Goal: Task Accomplishment & Management: Complete application form

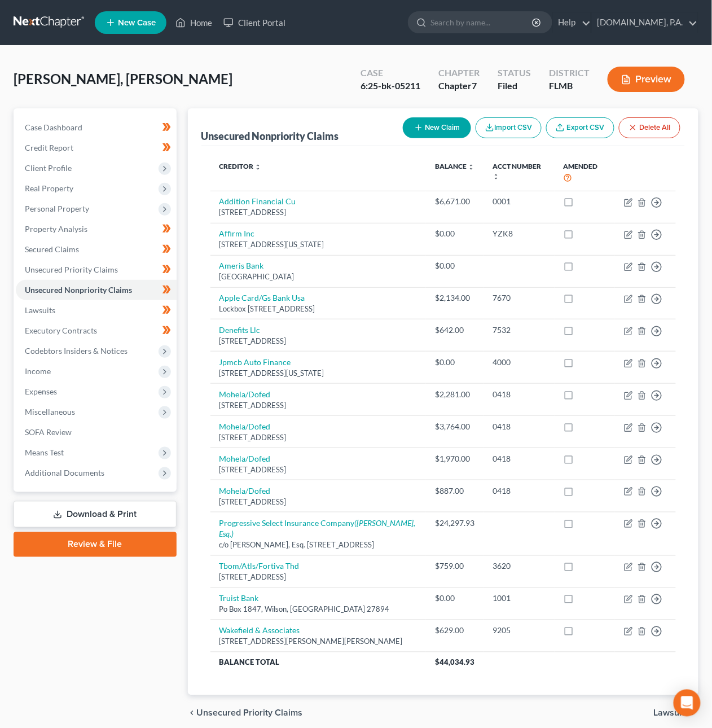
click at [41, 20] on link at bounding box center [50, 22] width 72 height 20
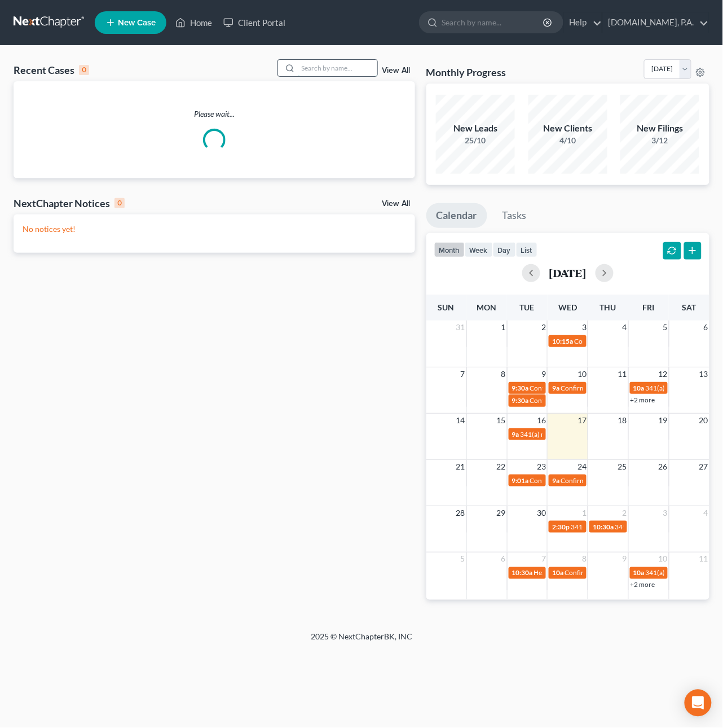
click at [311, 65] on input "search" at bounding box center [338, 68] width 79 height 16
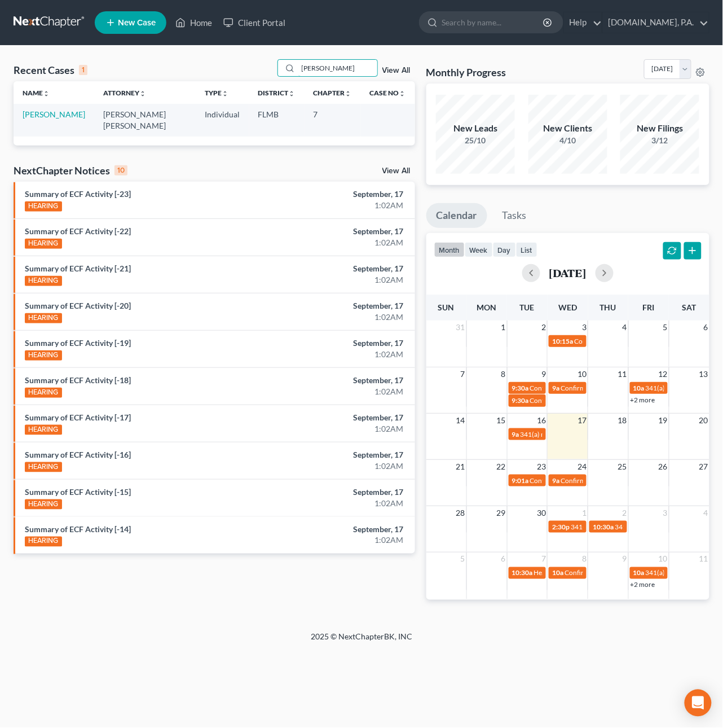
type input "[PERSON_NAME]"
click at [48, 120] on td "[PERSON_NAME]" at bounding box center [54, 120] width 81 height 32
click at [50, 116] on link "[PERSON_NAME]" at bounding box center [54, 114] width 63 height 10
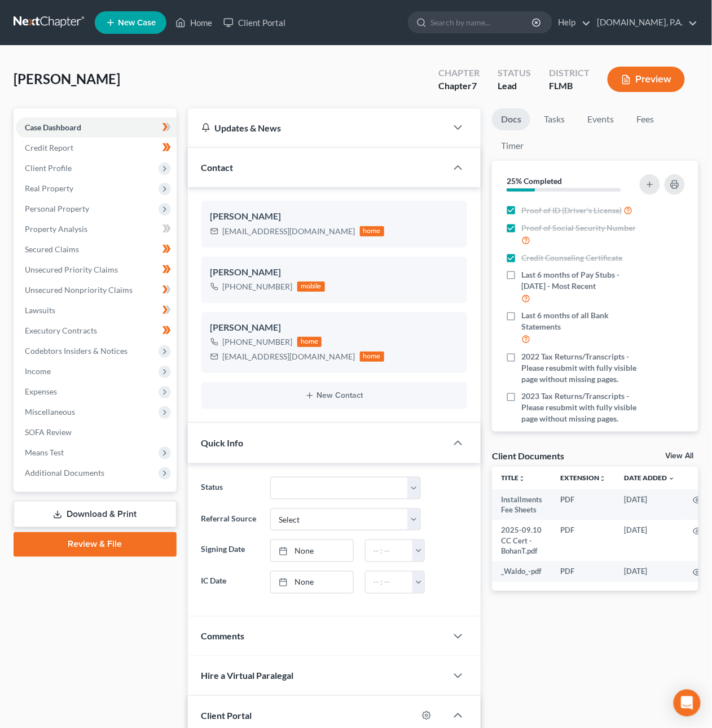
click at [82, 546] on link "Review & File" at bounding box center [95, 544] width 163 height 25
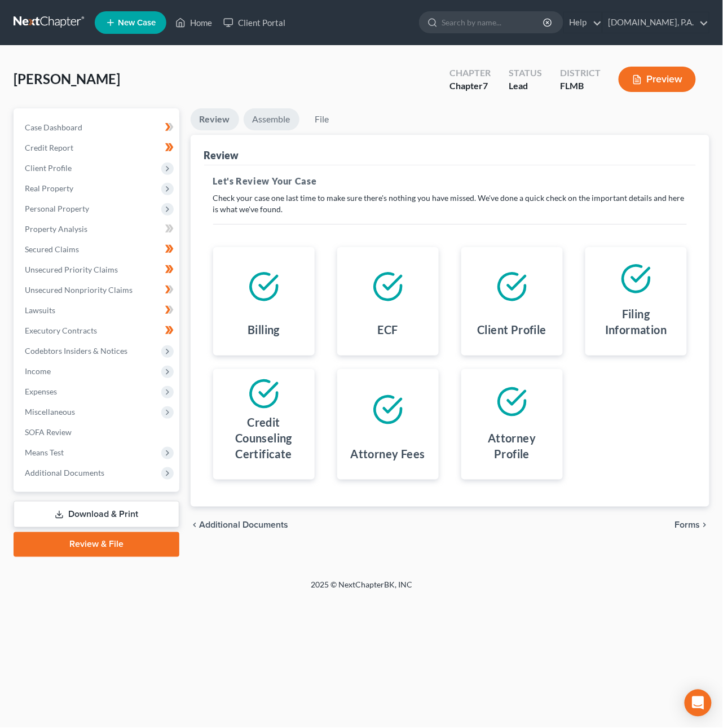
click at [270, 114] on link "Assemble" at bounding box center [272, 119] width 56 height 22
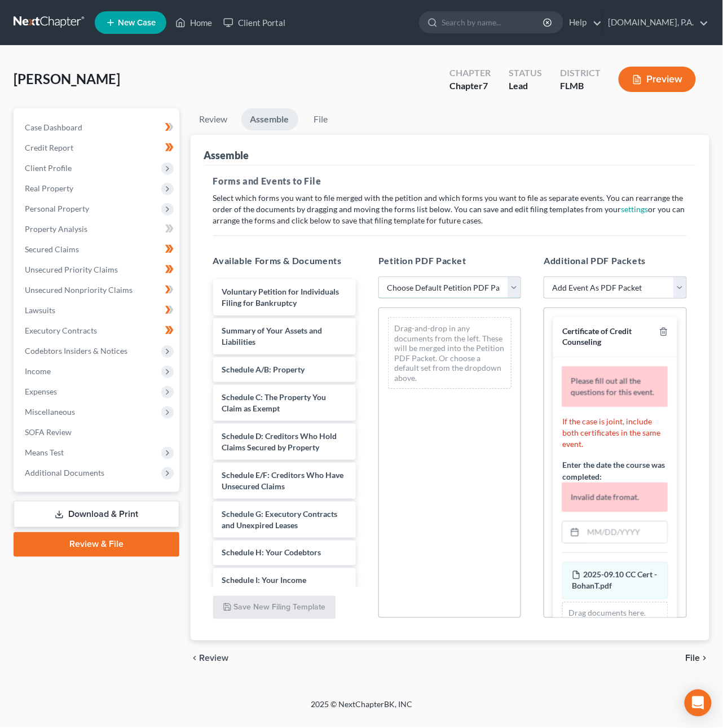
click at [446, 289] on select "Choose Default Petition PDF Packet Complete Bankruptcy Petition (all forms and …" at bounding box center [450, 288] width 143 height 23
select select "1"
click at [379, 277] on select "Choose Default Petition PDF Packet Complete Bankruptcy Petition (all forms and …" at bounding box center [450, 288] width 143 height 23
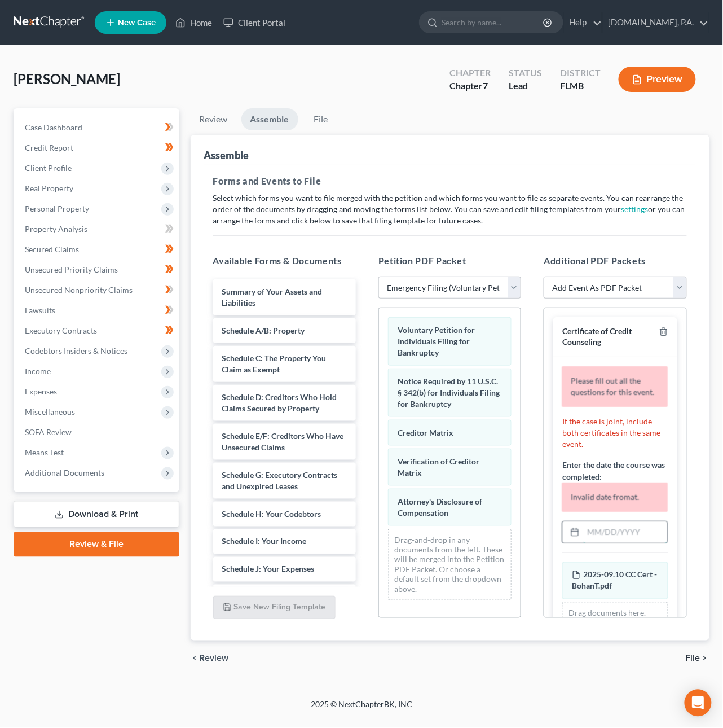
click at [600, 543] on input "text" at bounding box center [626, 531] width 84 height 21
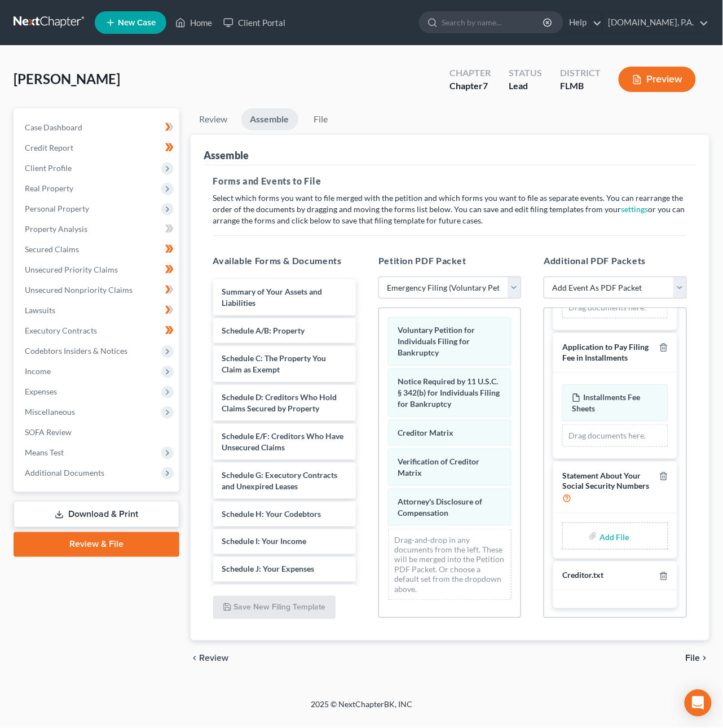
scroll to position [231, 0]
type input "[DATE]"
click at [608, 536] on input "file" at bounding box center [613, 536] width 27 height 20
type input "C:\fakepath\Form 121 - BohanT.pdf"
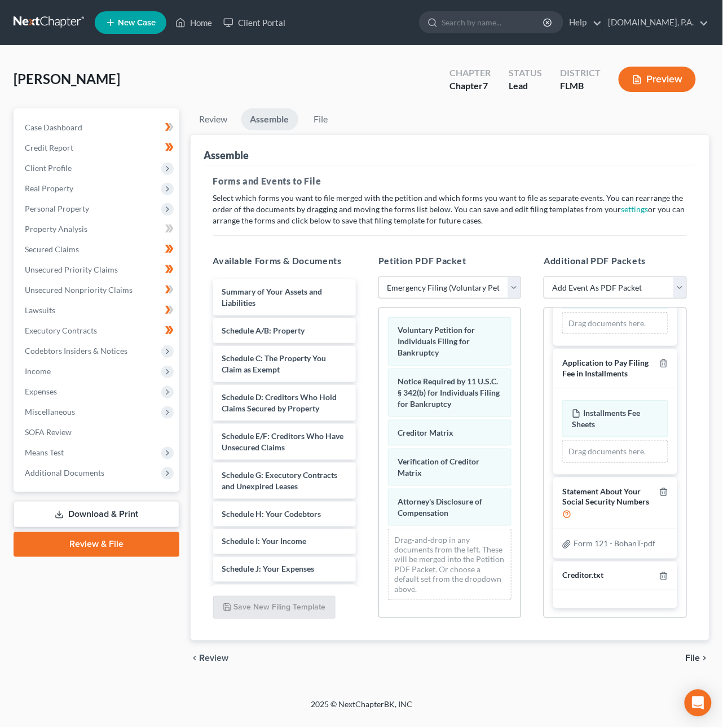
click at [689, 661] on span "File" at bounding box center [693, 658] width 15 height 9
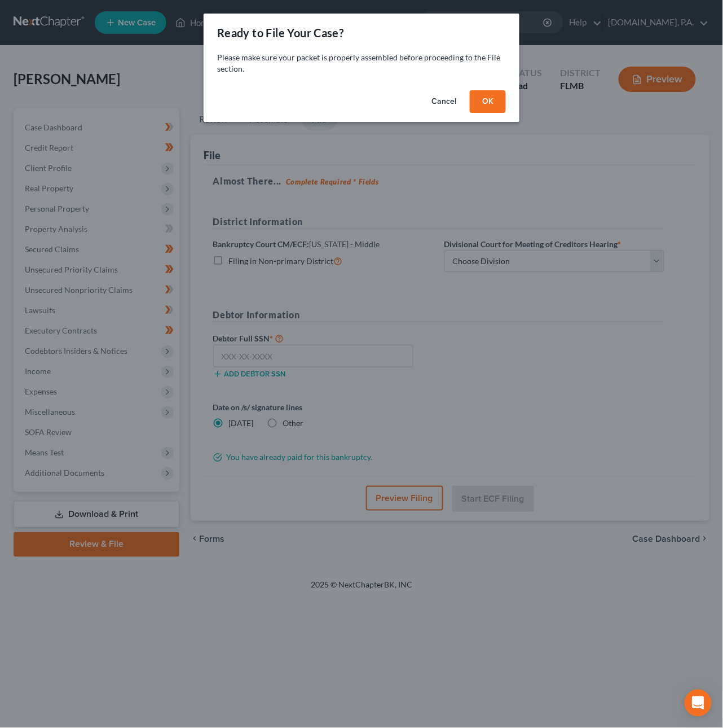
click at [483, 104] on button "OK" at bounding box center [488, 101] width 36 height 23
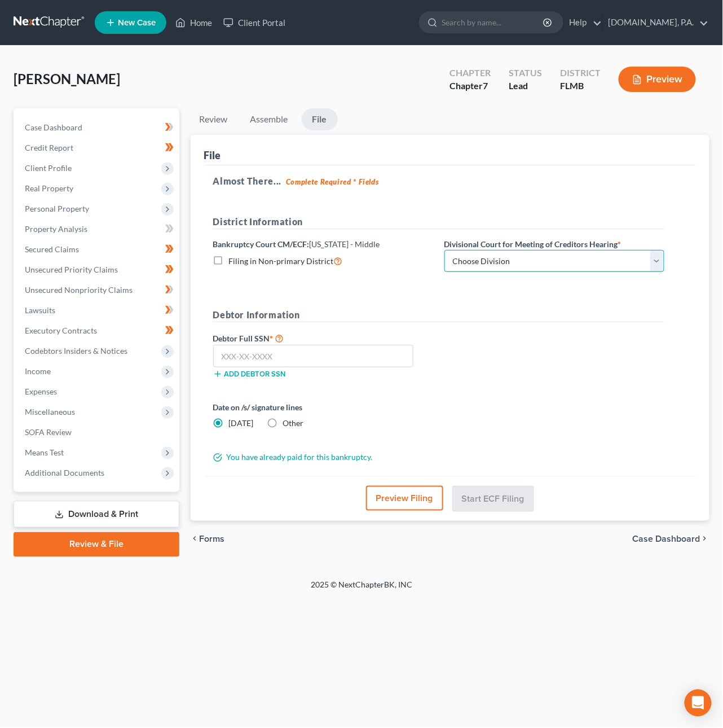
click at [489, 266] on select "Choose Division [GEOGRAPHIC_DATA][PERSON_NAME] [GEOGRAPHIC_DATA] [GEOGRAPHIC_DA…" at bounding box center [555, 261] width 220 height 23
select select "2"
click at [445, 250] on select "Choose Division [GEOGRAPHIC_DATA][PERSON_NAME] [GEOGRAPHIC_DATA] [GEOGRAPHIC_DA…" at bounding box center [555, 261] width 220 height 23
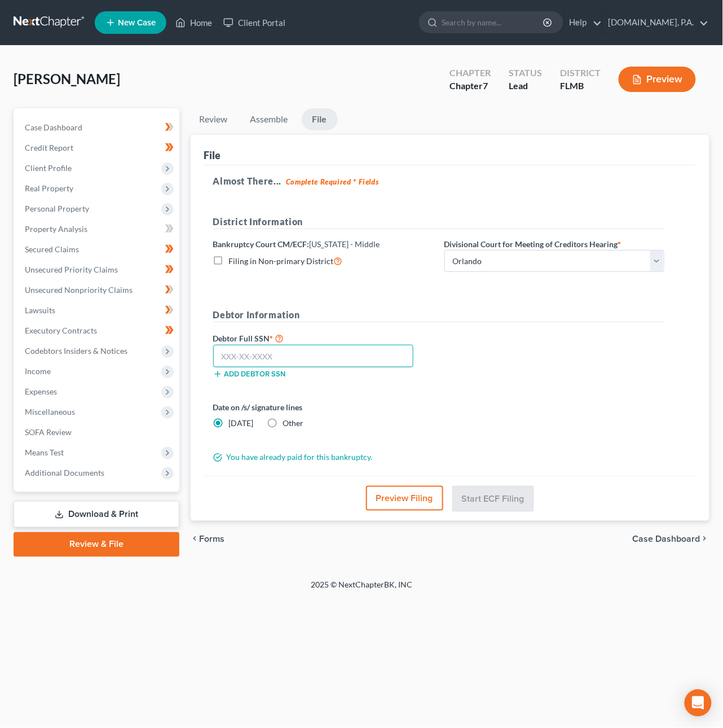
click at [315, 348] on input "text" at bounding box center [313, 356] width 201 height 23
type input "267-73-5759"
click at [489, 505] on button "Start ECF Filing" at bounding box center [493, 498] width 81 height 25
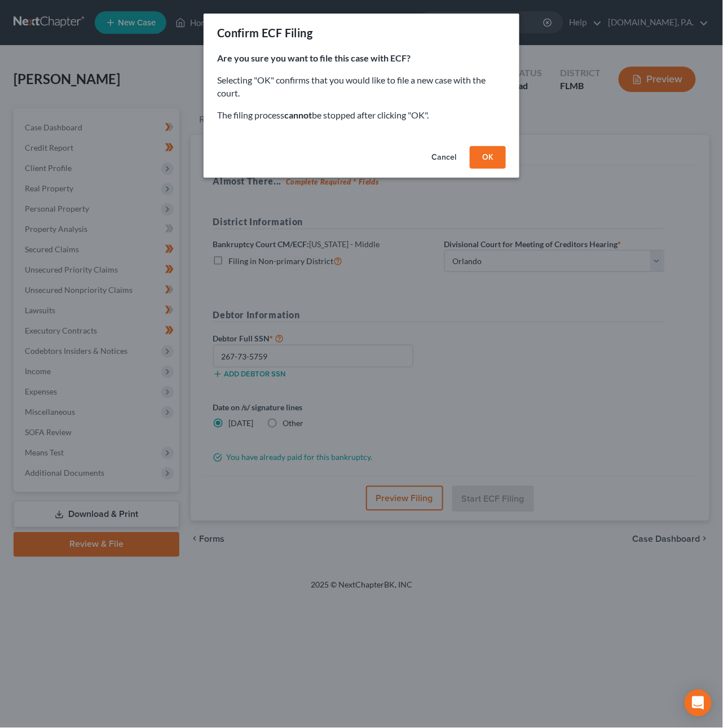
click at [479, 160] on button "OK" at bounding box center [488, 157] width 36 height 23
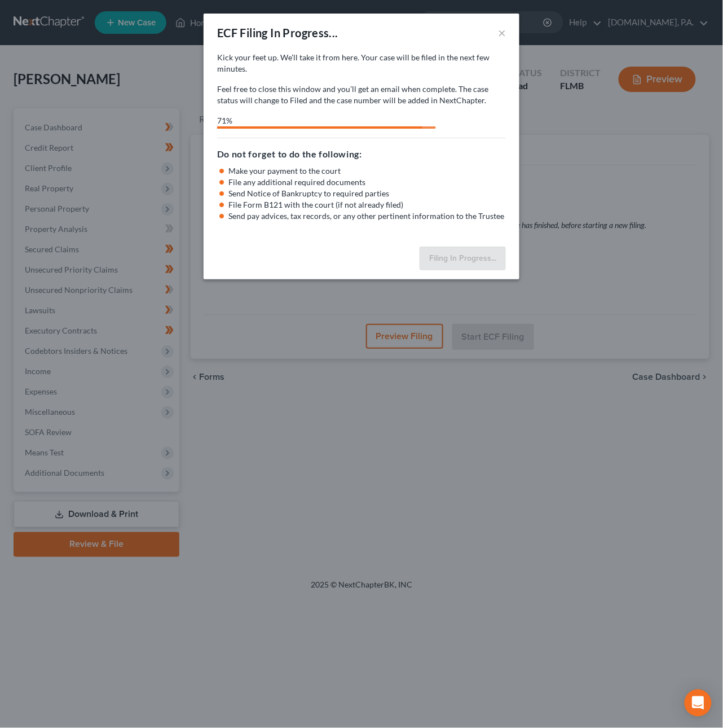
select select "2"
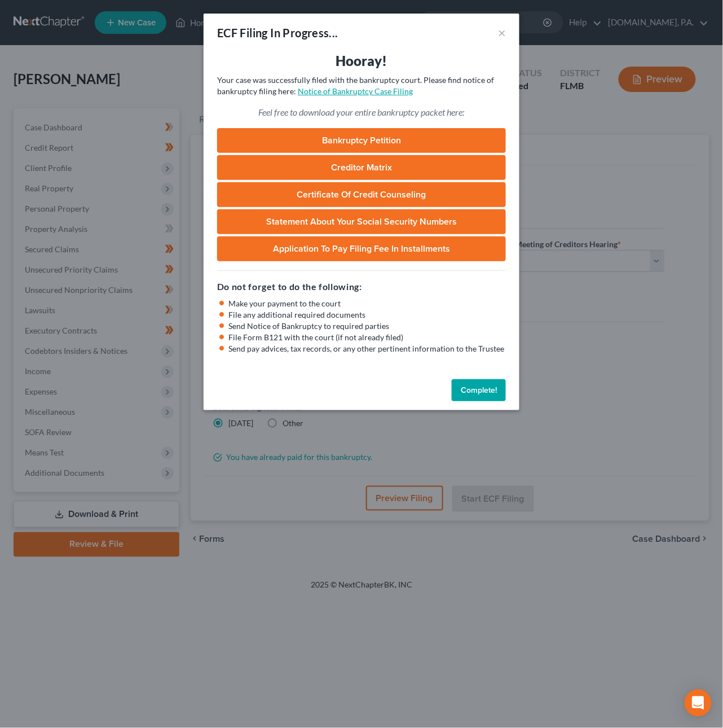
click at [343, 87] on link "Notice of Bankruptcy Case Filing" at bounding box center [355, 91] width 115 height 10
click at [487, 395] on button "Complete!" at bounding box center [479, 390] width 54 height 23
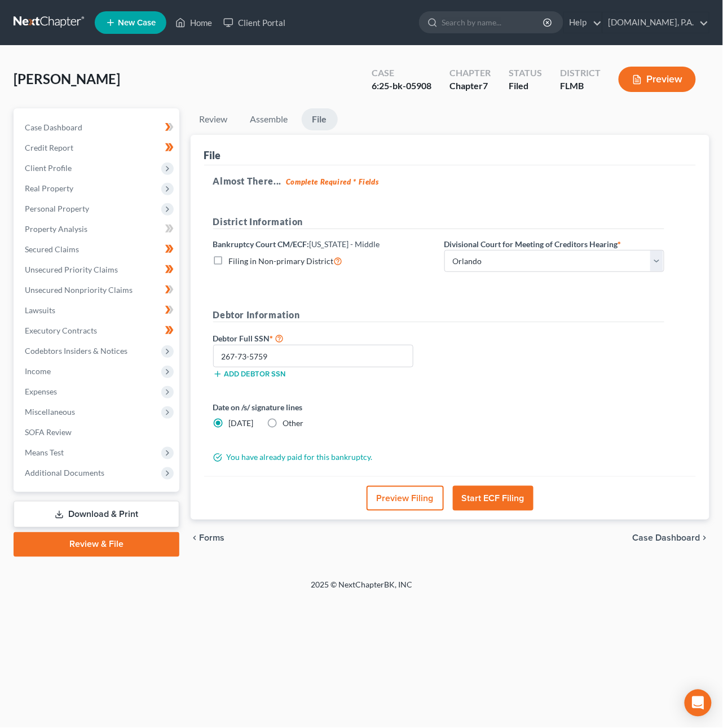
click at [68, 19] on link at bounding box center [50, 22] width 72 height 20
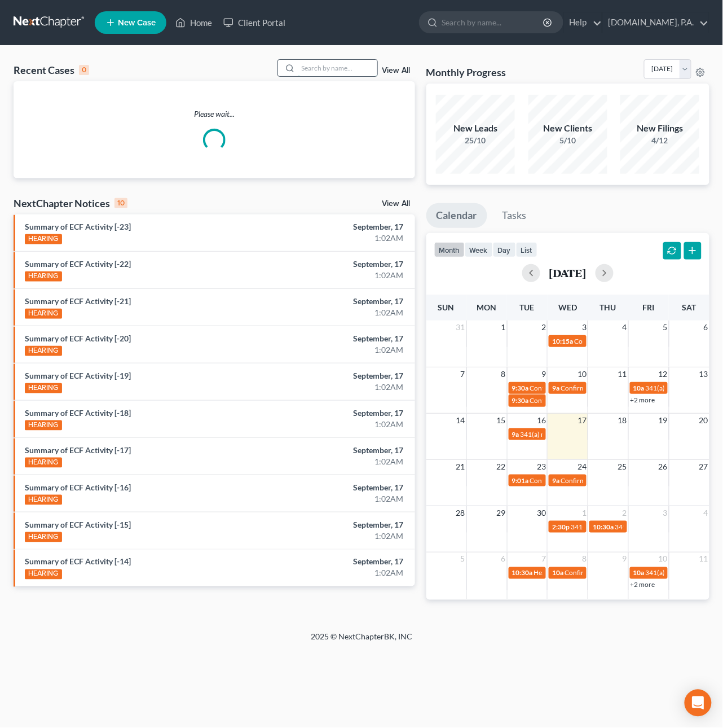
click at [311, 67] on input "search" at bounding box center [338, 68] width 79 height 16
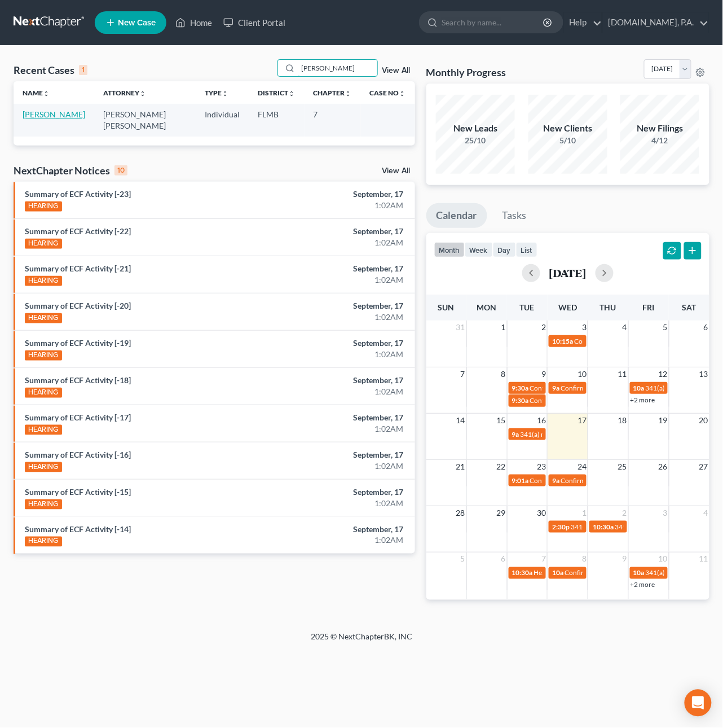
type input "cheney"
click at [49, 119] on link "Cheney, Christopher" at bounding box center [54, 114] width 63 height 10
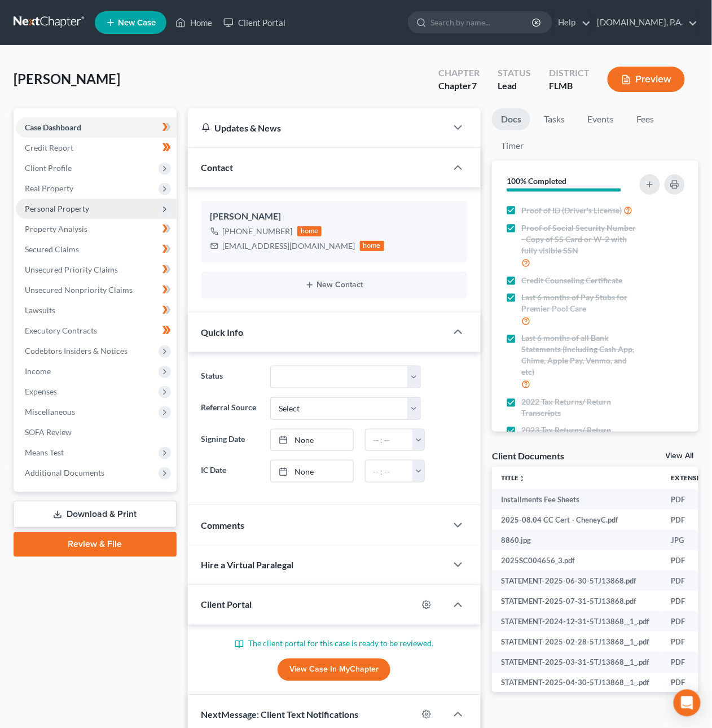
click at [58, 209] on span "Personal Property" at bounding box center [57, 209] width 64 height 10
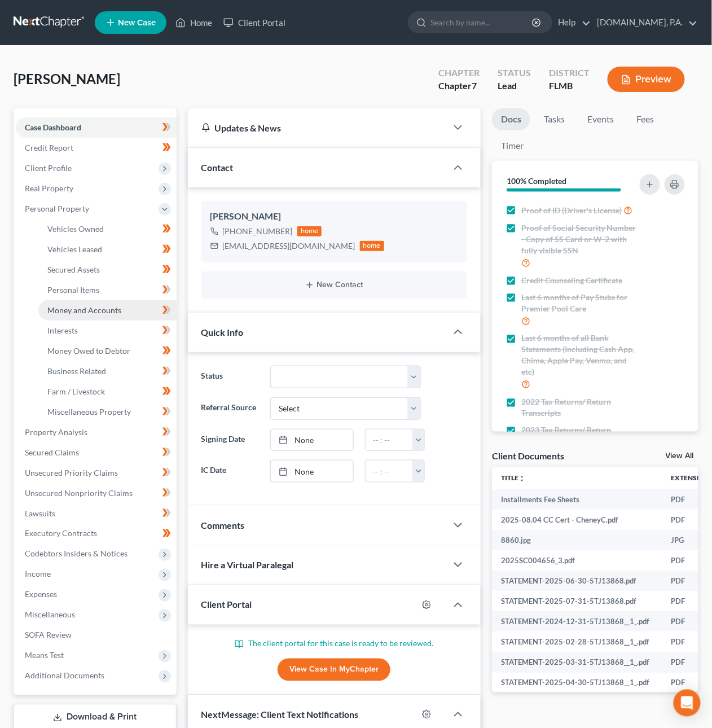
click at [101, 302] on link "Money and Accounts" at bounding box center [107, 310] width 138 height 20
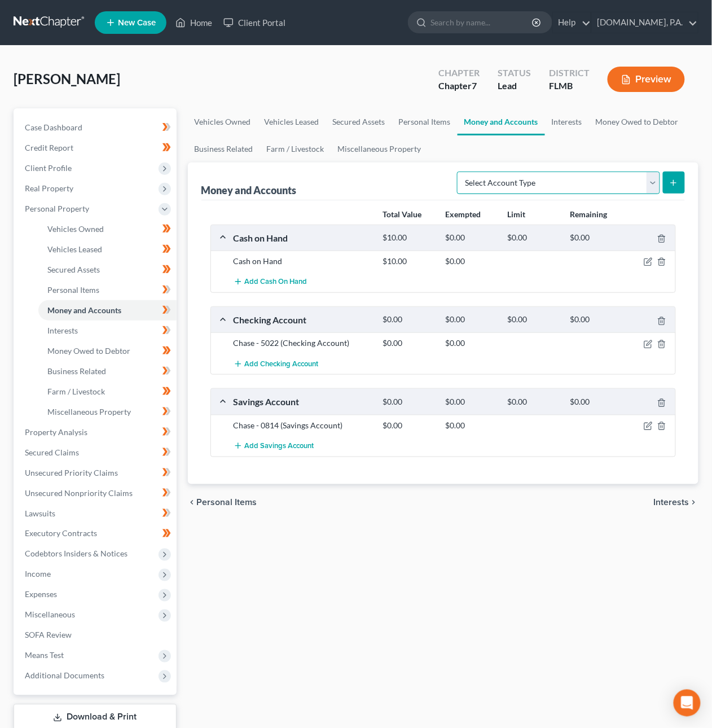
click at [580, 187] on select "Select Account Type Brokerage Cash on Hand Certificates of Deposit Checking Acc…" at bounding box center [558, 183] width 203 height 23
select select "brokerage"
click at [459, 172] on select "Select Account Type Brokerage Cash on Hand Certificates of Deposit Checking Acc…" at bounding box center [558, 183] width 203 height 23
click at [676, 183] on icon "submit" at bounding box center [673, 182] width 9 height 9
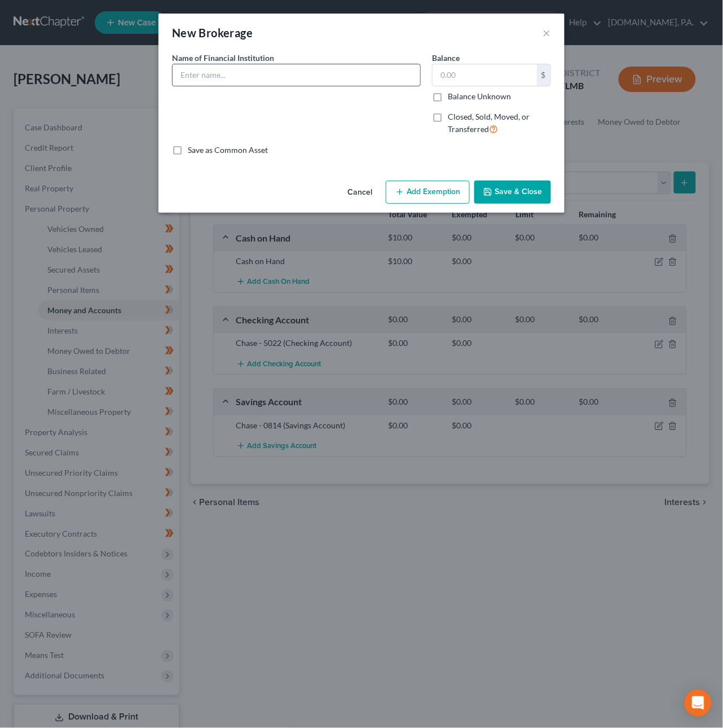
click at [231, 72] on input "text" at bounding box center [297, 74] width 248 height 21
type input "SoFi - 6816"
click at [502, 192] on button "Save & Close" at bounding box center [513, 193] width 77 height 24
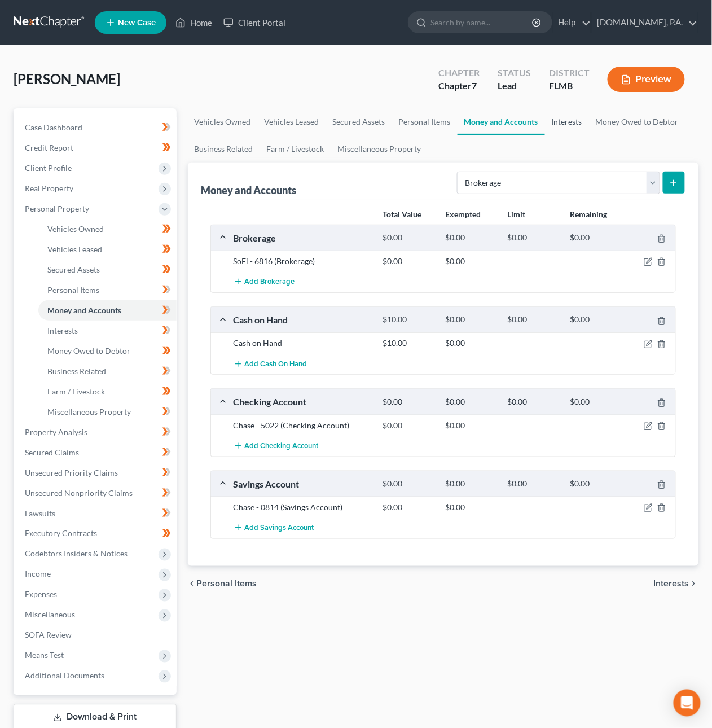
click at [562, 125] on link "Interests" at bounding box center [567, 121] width 44 height 27
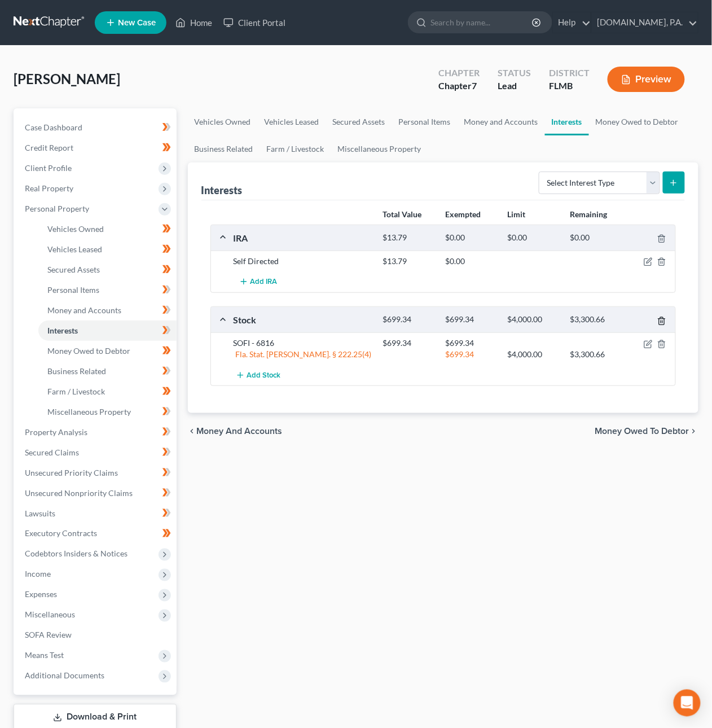
click at [663, 323] on icon "button" at bounding box center [661, 321] width 9 height 9
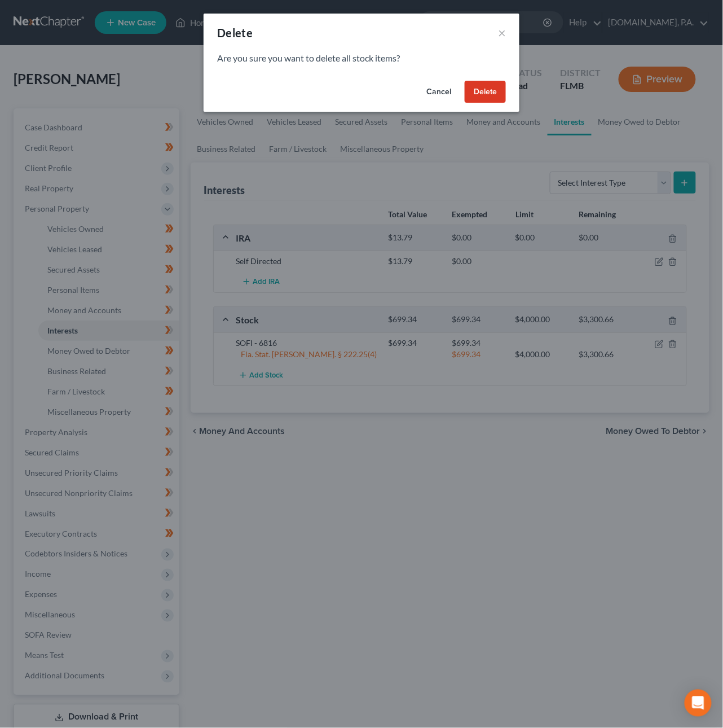
click at [485, 96] on button "Delete" at bounding box center [485, 92] width 41 height 23
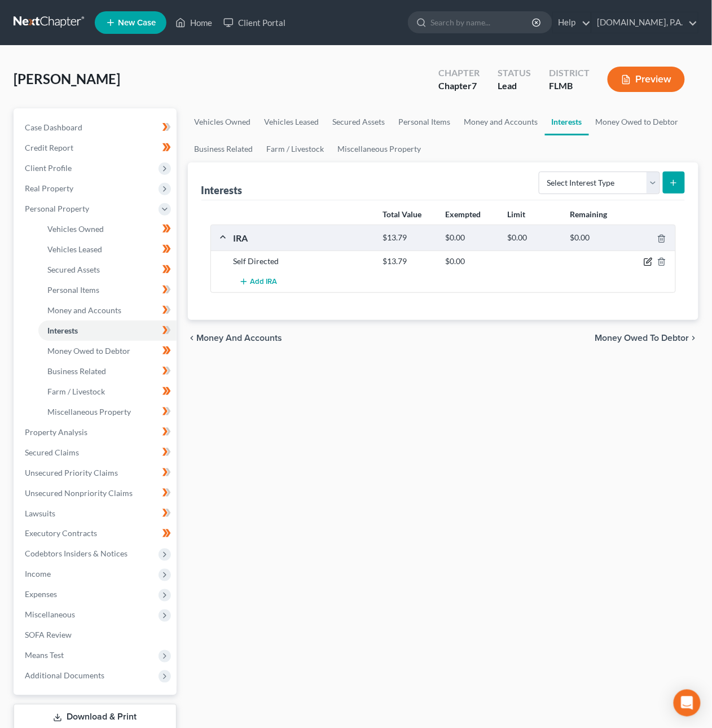
click at [650, 265] on icon "button" at bounding box center [648, 261] width 9 height 9
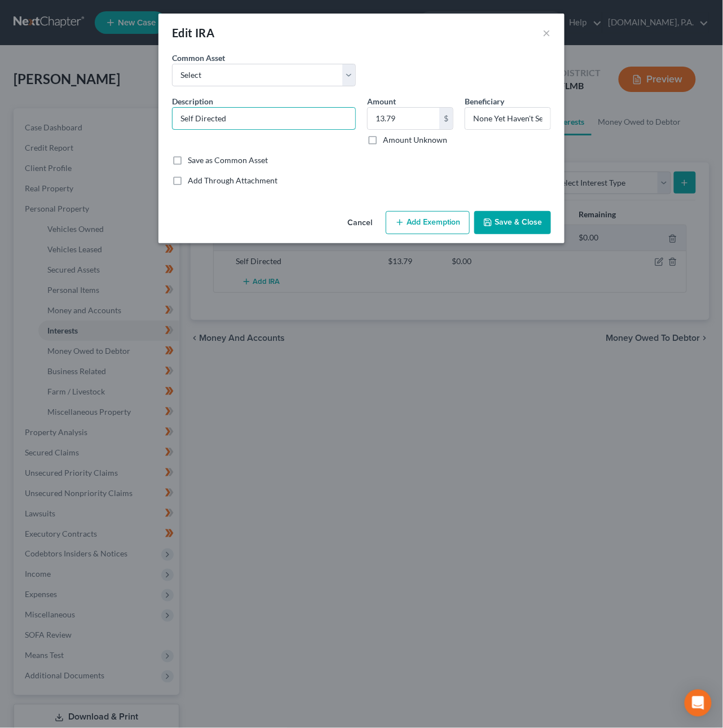
drag, startPoint x: 163, startPoint y: 113, endPoint x: 105, endPoint y: 112, distance: 58.1
click at [105, 112] on div "Edit IRA × An exemption set must first be selected from the Filing Information …" at bounding box center [361, 364] width 723 height 728
type input "SoFi - 2315"
type input "0"
click at [426, 227] on button "Add Exemption" at bounding box center [428, 223] width 84 height 24
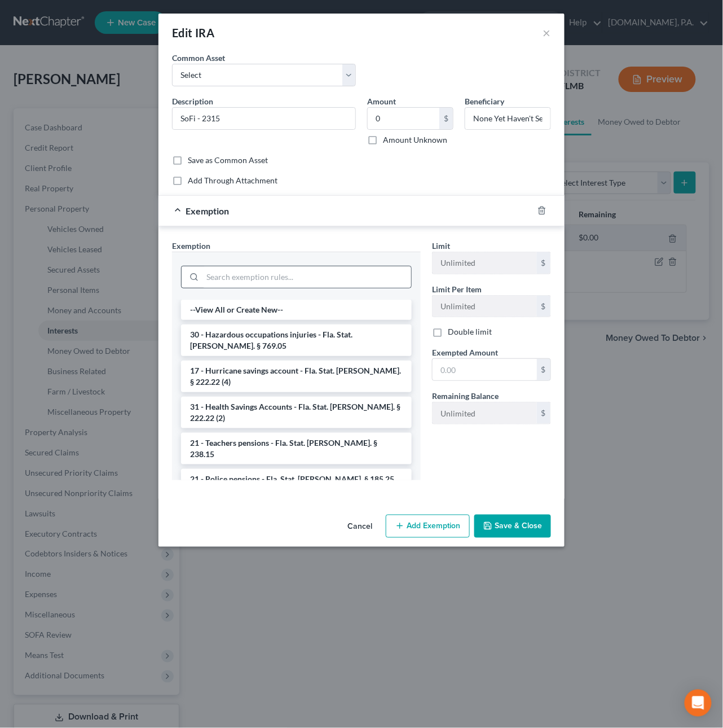
click at [302, 266] on div at bounding box center [296, 277] width 231 height 23
click at [290, 278] on input "search" at bounding box center [307, 276] width 209 height 21
type input "w"
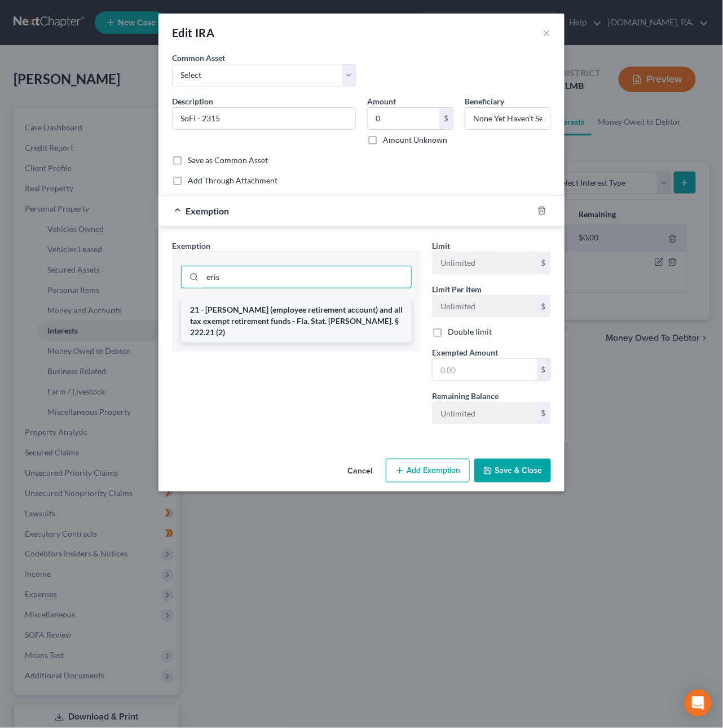
type input "eris"
click at [363, 315] on li "21 - ERISA (employee retirement account) and all tax exempt retirement funds - …" at bounding box center [296, 321] width 231 height 43
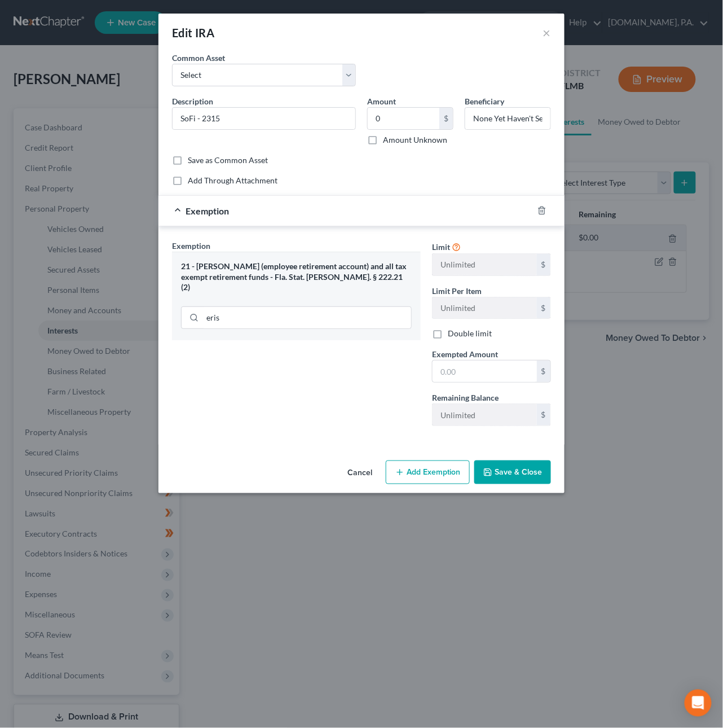
click at [521, 471] on button "Save & Close" at bounding box center [513, 473] width 77 height 24
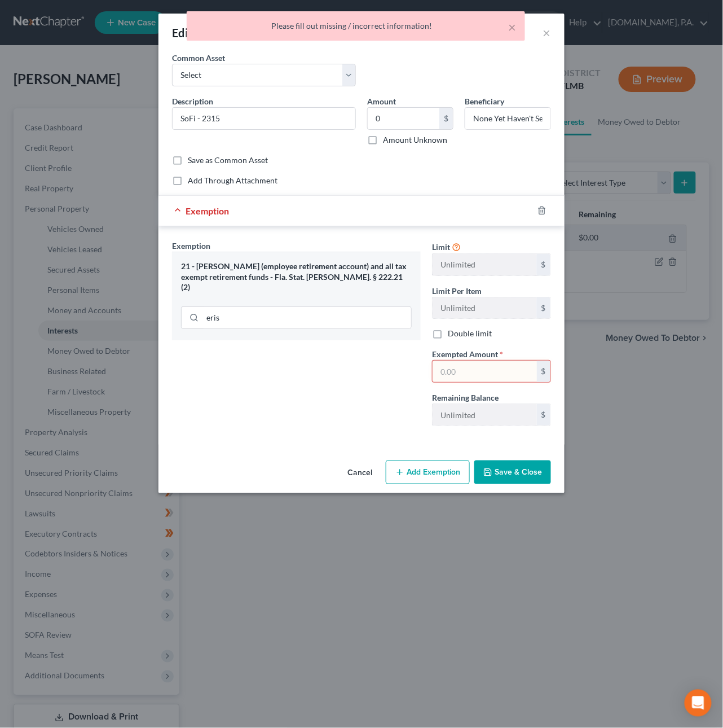
click at [472, 373] on input "text" at bounding box center [485, 371] width 104 height 21
type input "0"
click at [350, 422] on div "Exemption Set must be selected for CA. Exemption * 21 - ERISA (employee retirem…" at bounding box center [296, 337] width 260 height 195
click at [505, 479] on button "Save & Close" at bounding box center [513, 473] width 77 height 24
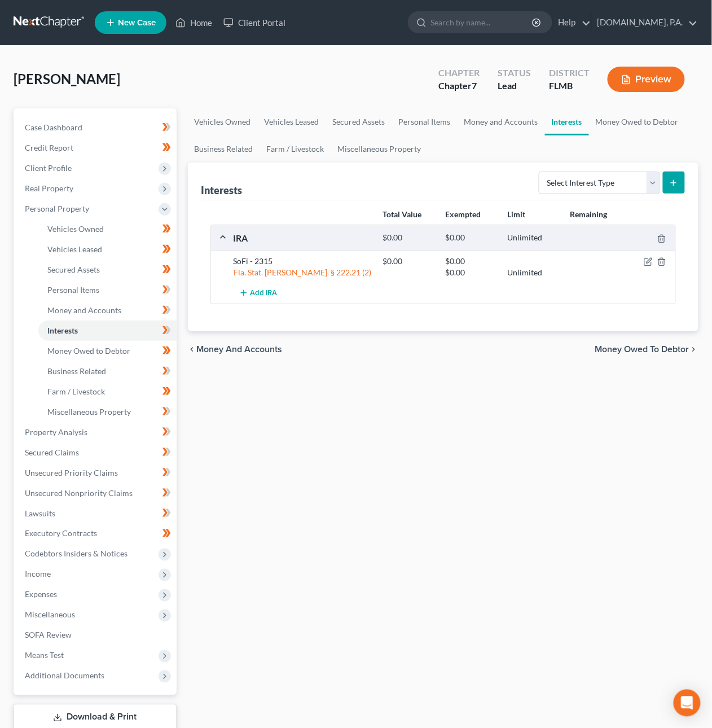
click at [105, 713] on link "Download & Print" at bounding box center [95, 717] width 163 height 27
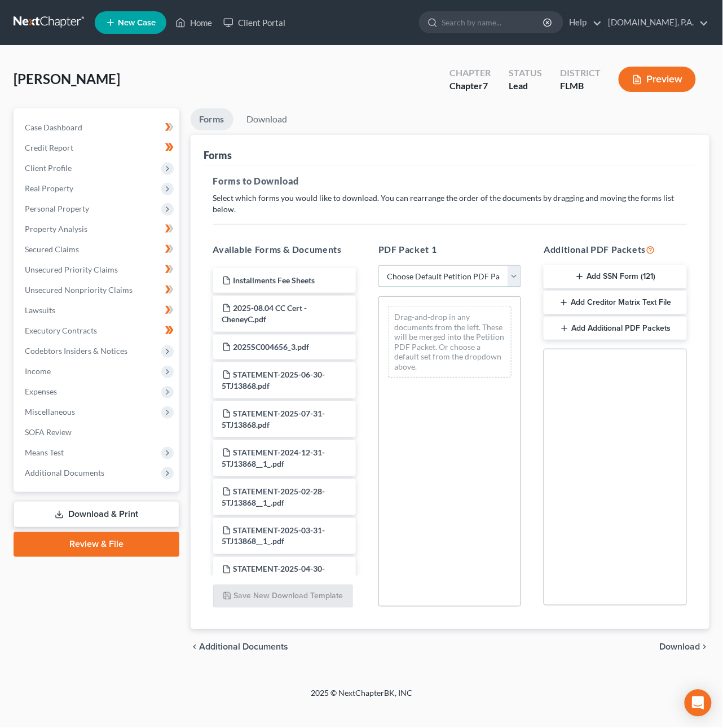
click at [407, 266] on select "Choose Default Petition PDF Packet Complete Bankruptcy Petition (all forms and …" at bounding box center [450, 276] width 143 height 23
select select "0"
click at [379, 265] on select "Choose Default Petition PDF Packet Complete Bankruptcy Petition (all forms and …" at bounding box center [450, 276] width 143 height 23
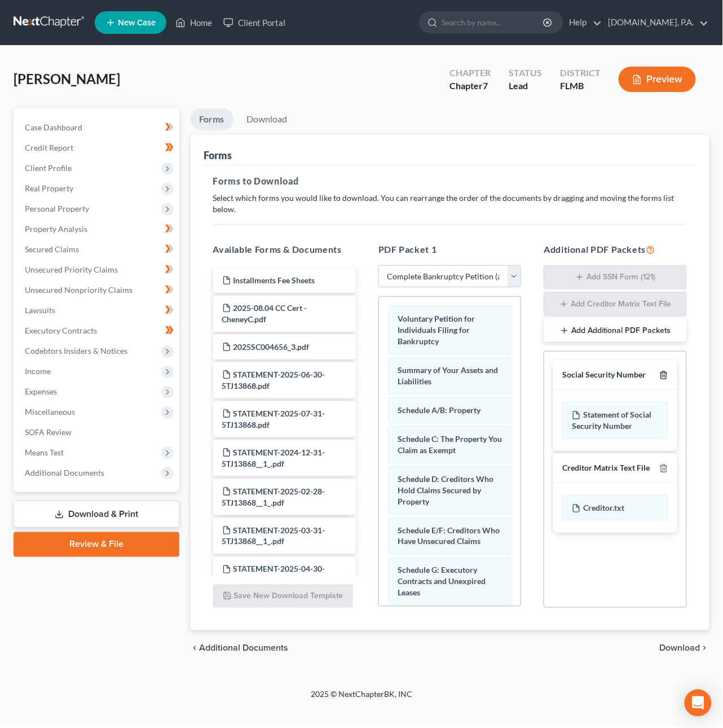
click at [665, 371] on icon "button" at bounding box center [664, 375] width 9 height 9
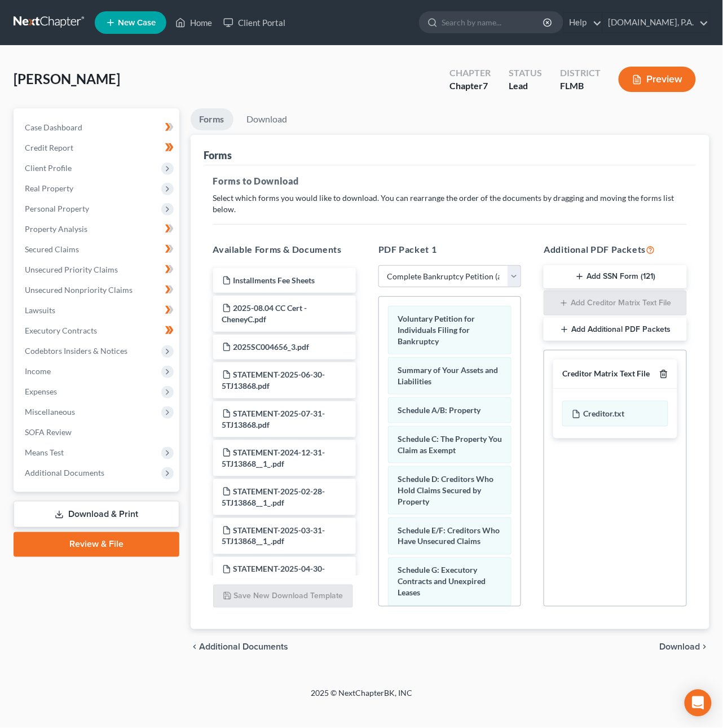
click at [664, 374] on line "button" at bounding box center [664, 375] width 0 height 2
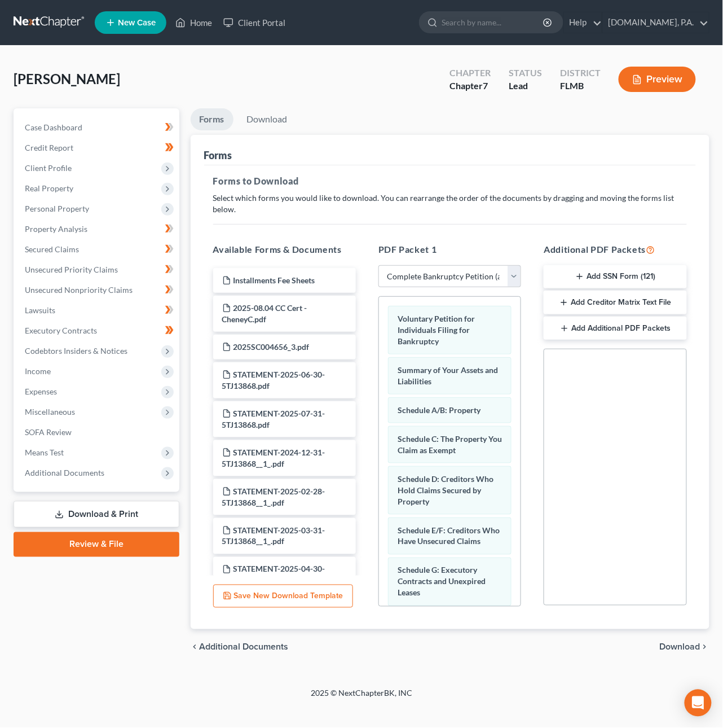
click at [687, 643] on span "Download" at bounding box center [680, 647] width 41 height 9
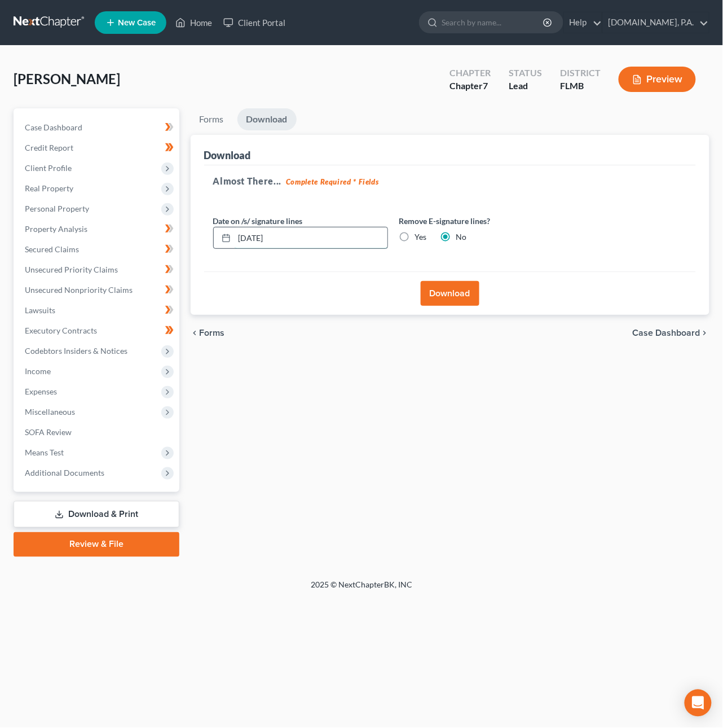
click at [260, 240] on input "09/17/2025" at bounding box center [311, 237] width 153 height 21
type input "09/18/2025"
click at [456, 296] on button "Download" at bounding box center [450, 293] width 59 height 25
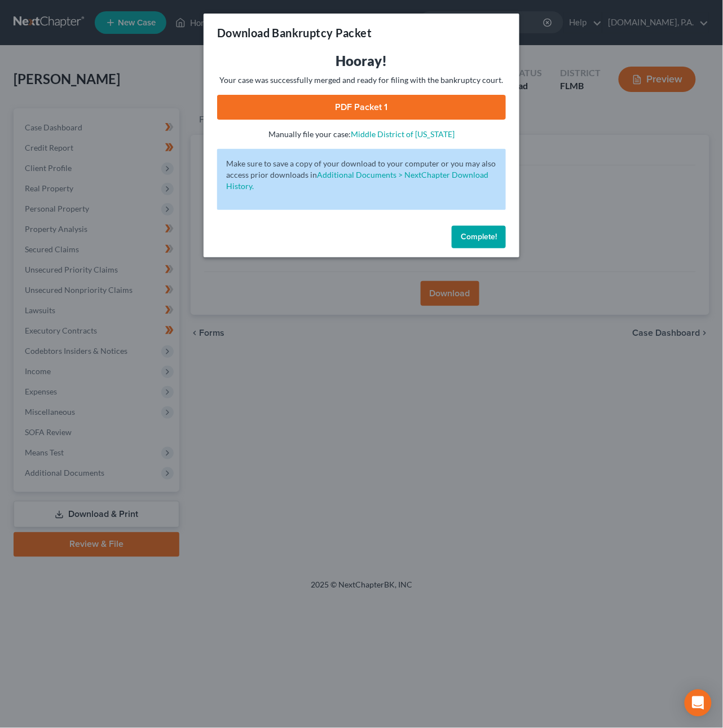
click at [384, 104] on link "PDF Packet 1" at bounding box center [361, 107] width 289 height 25
click at [473, 234] on span "Complete!" at bounding box center [479, 237] width 36 height 10
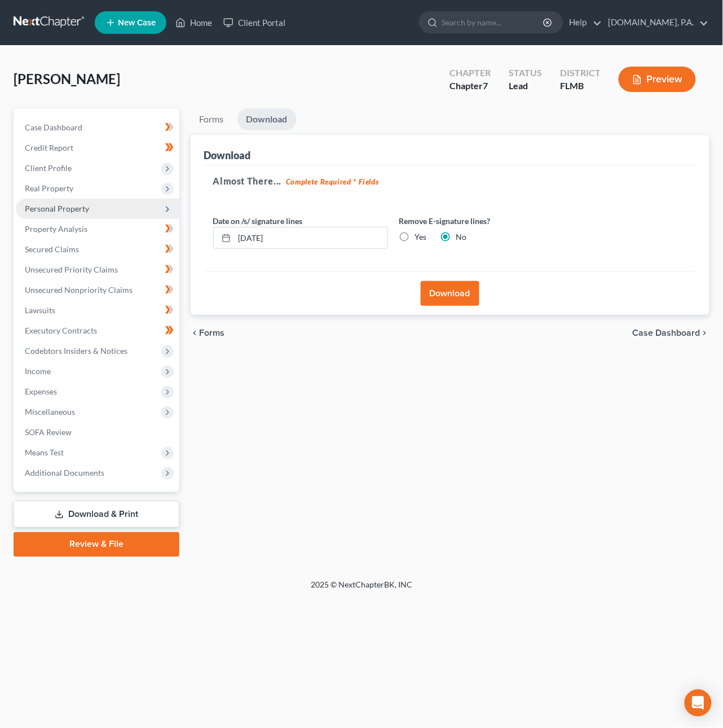
click at [58, 204] on span "Personal Property" at bounding box center [57, 209] width 64 height 10
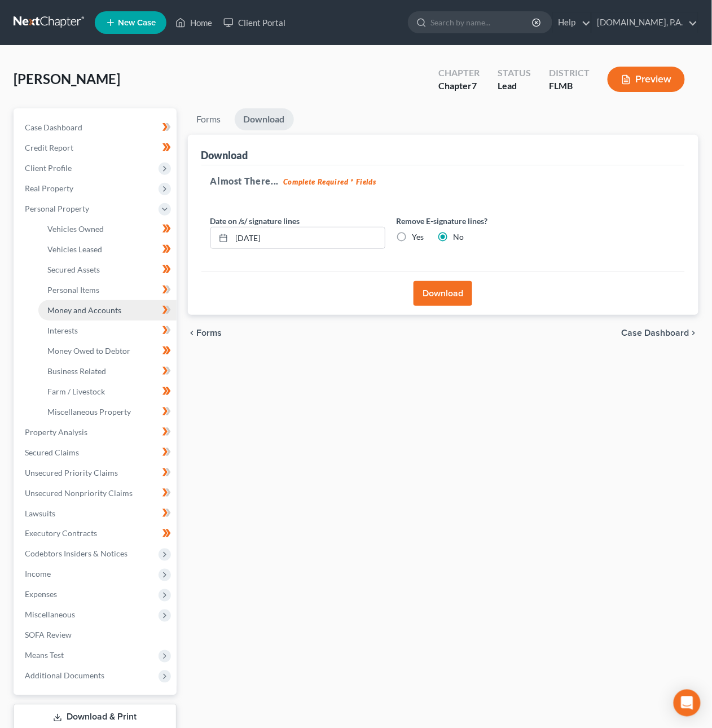
click at [64, 309] on span "Money and Accounts" at bounding box center [84, 310] width 74 height 10
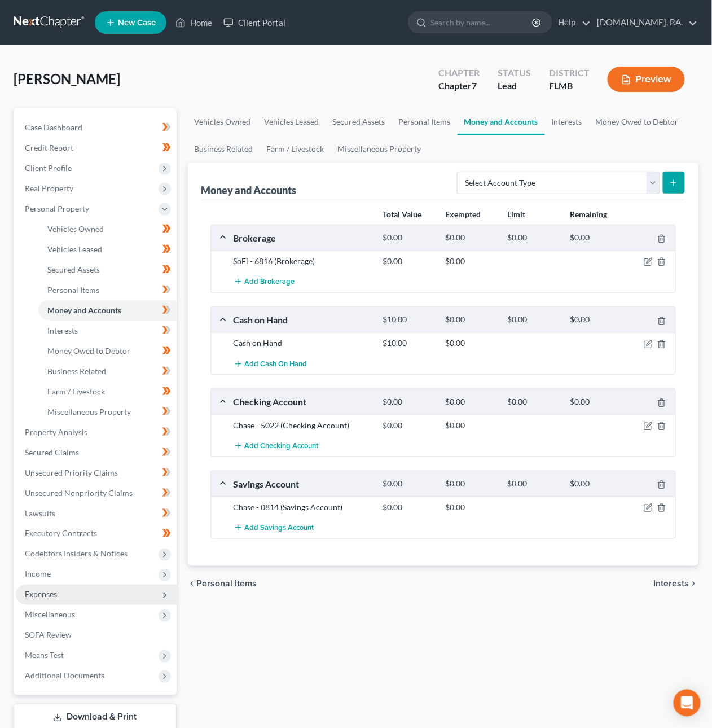
click at [69, 598] on span "Expenses" at bounding box center [96, 595] width 161 height 20
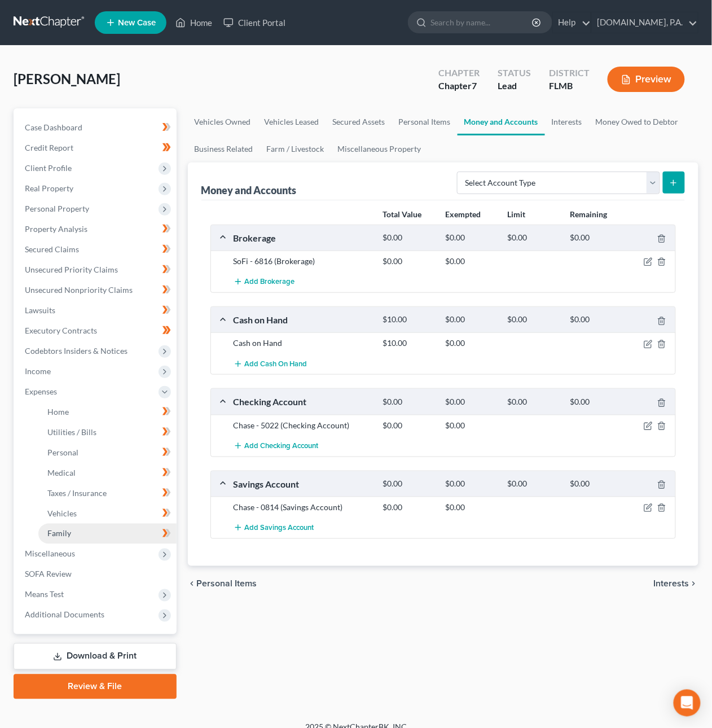
click at [70, 537] on link "Family" at bounding box center [107, 534] width 138 height 20
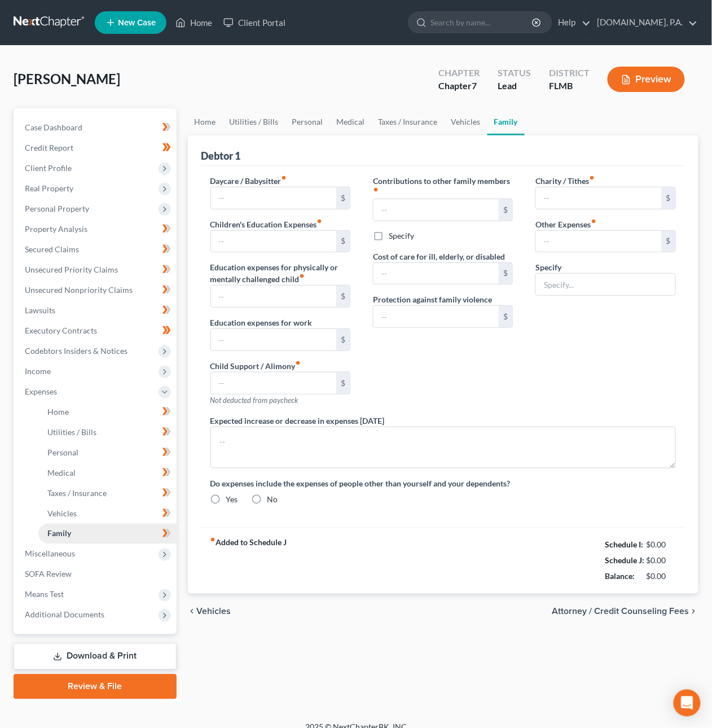
type input "0.00"
type input "50.00"
type input "0.00"
type input "170.00"
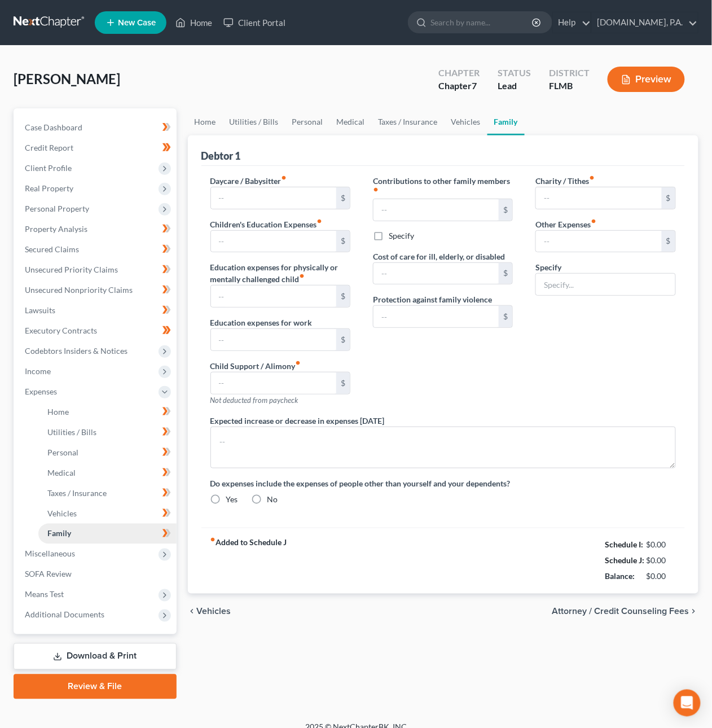
type input "0.00"
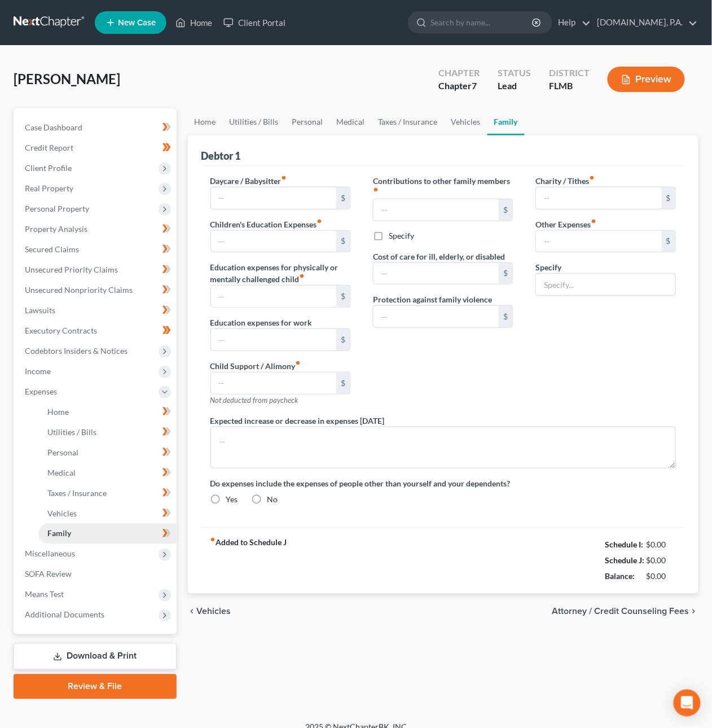
radio input "true"
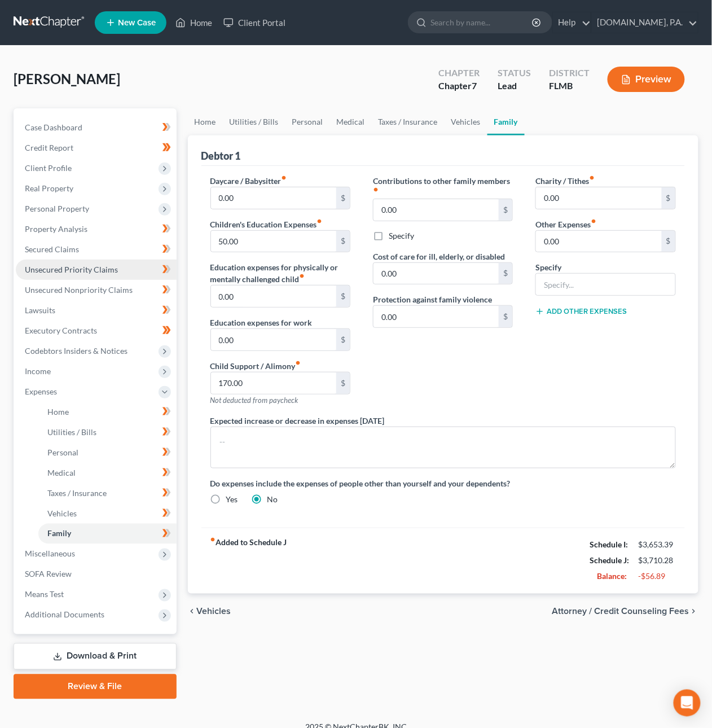
click at [89, 268] on span "Unsecured Priority Claims" at bounding box center [71, 270] width 93 height 10
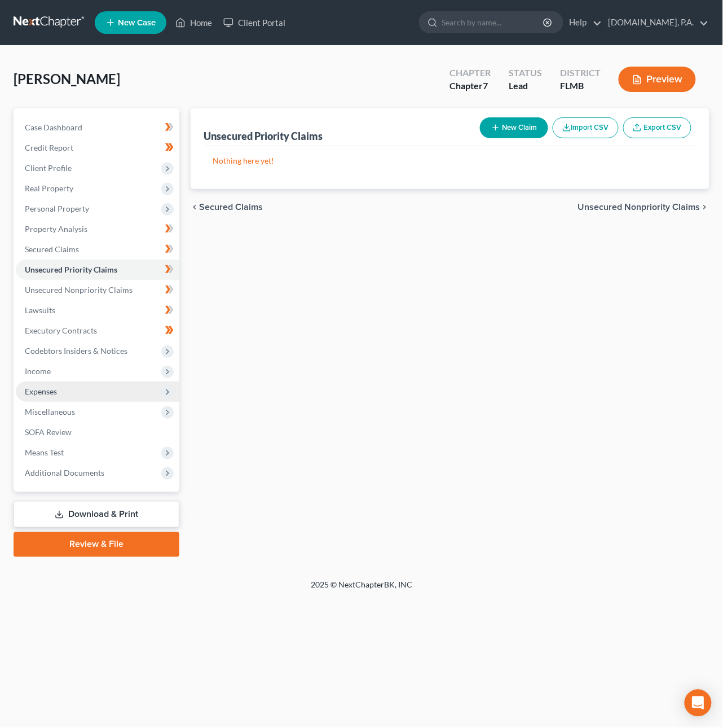
click at [40, 393] on span "Expenses" at bounding box center [41, 392] width 32 height 10
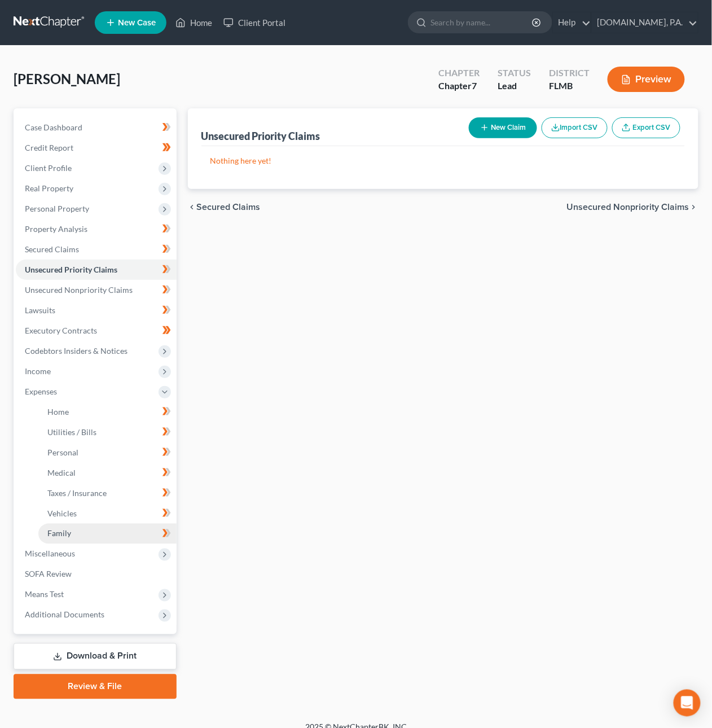
click at [55, 533] on span "Family" at bounding box center [59, 534] width 24 height 10
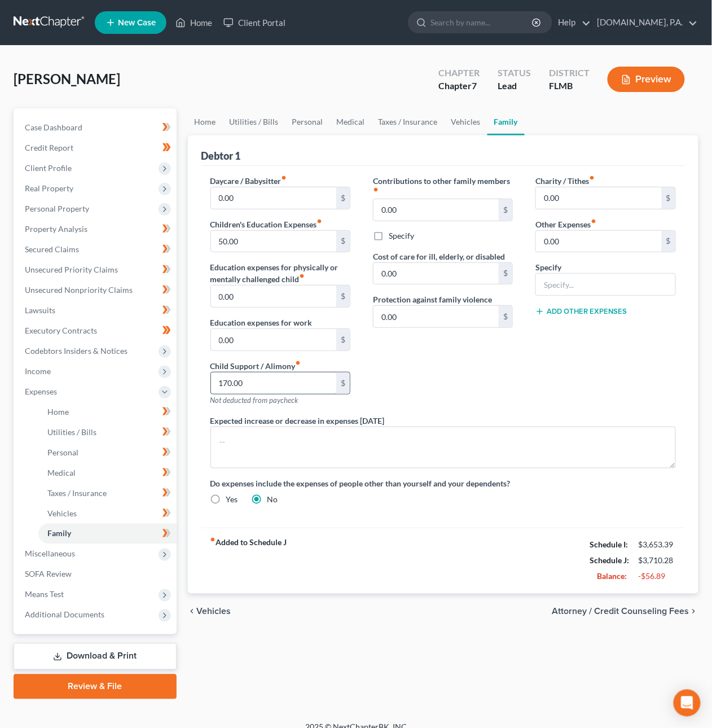
click at [251, 382] on input "170.00" at bounding box center [274, 382] width 126 height 21
type input "0"
click at [226, 612] on span "Vehicles" at bounding box center [214, 611] width 34 height 9
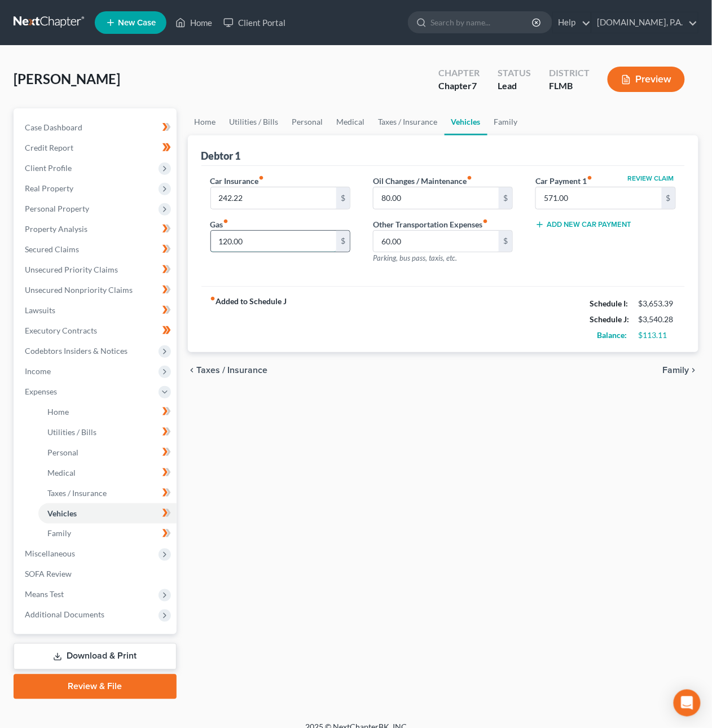
click at [225, 241] on input "120.00" at bounding box center [274, 241] width 126 height 21
type input "200"
click at [123, 659] on link "Download & Print" at bounding box center [95, 656] width 163 height 27
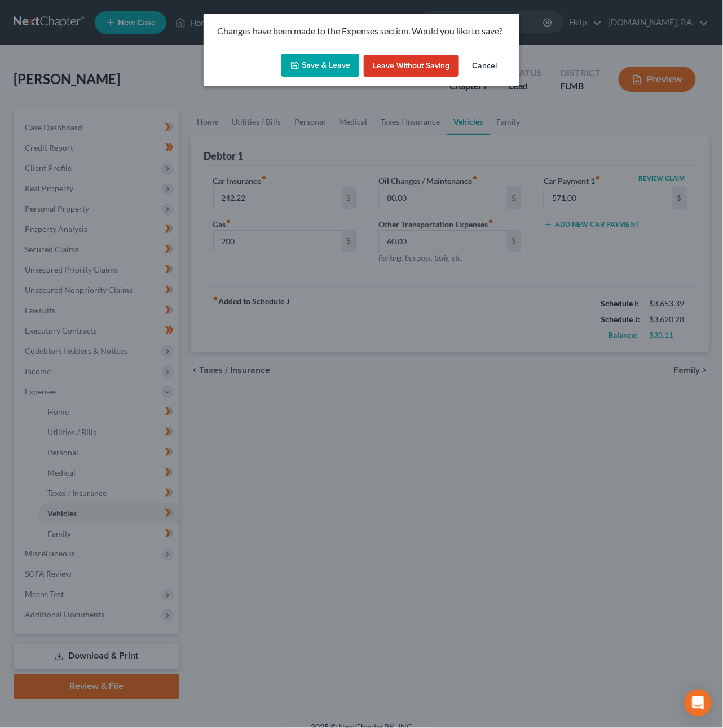
click at [328, 68] on button "Save & Leave" at bounding box center [321, 66] width 78 height 24
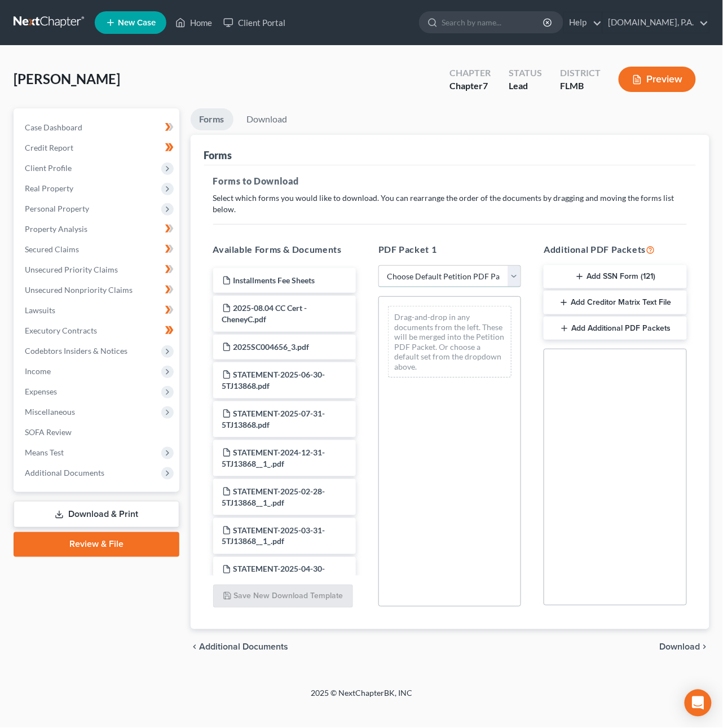
click at [469, 266] on select "Choose Default Petition PDF Packet Complete Bankruptcy Petition (all forms and …" at bounding box center [450, 276] width 143 height 23
select select "0"
click at [379, 265] on select "Choose Default Petition PDF Packet Complete Bankruptcy Petition (all forms and …" at bounding box center [450, 276] width 143 height 23
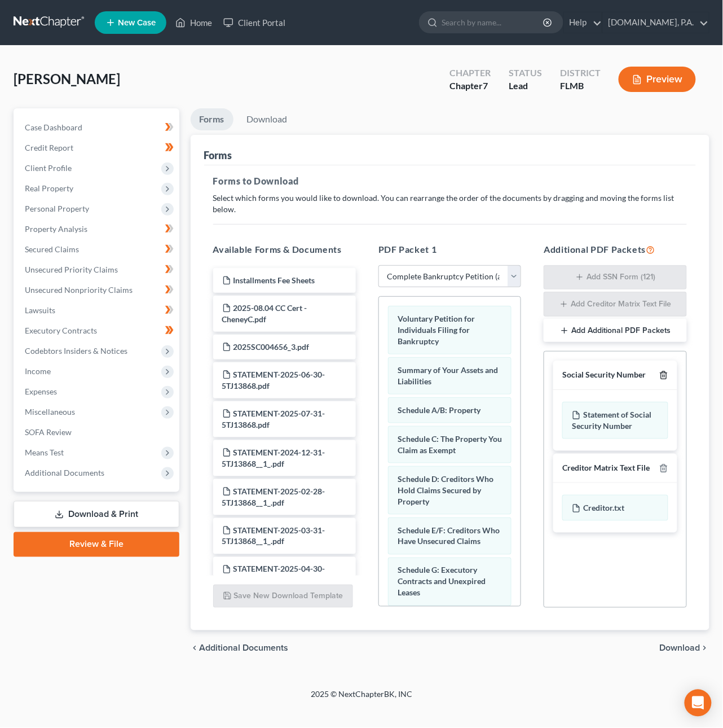
click at [664, 371] on icon "button" at bounding box center [664, 375] width 9 height 9
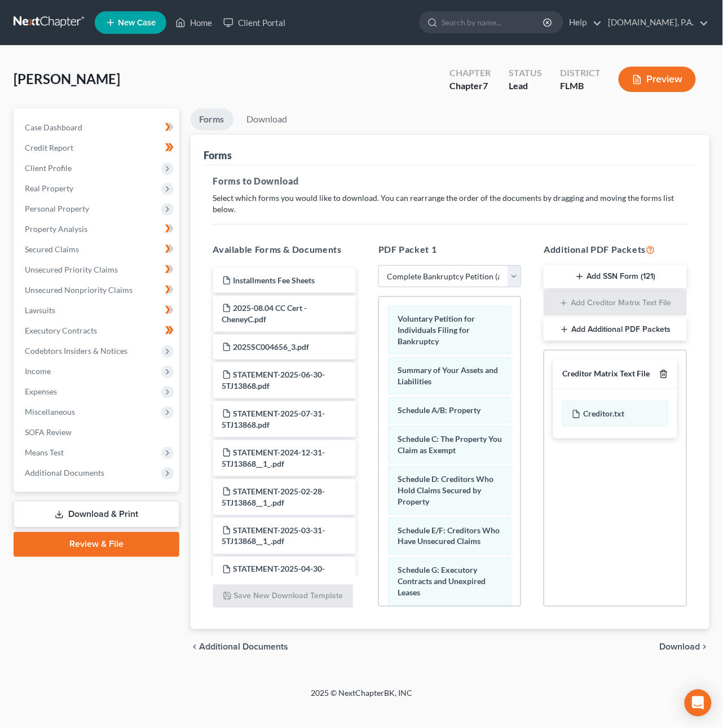
click at [668, 370] on icon "button" at bounding box center [664, 374] width 9 height 9
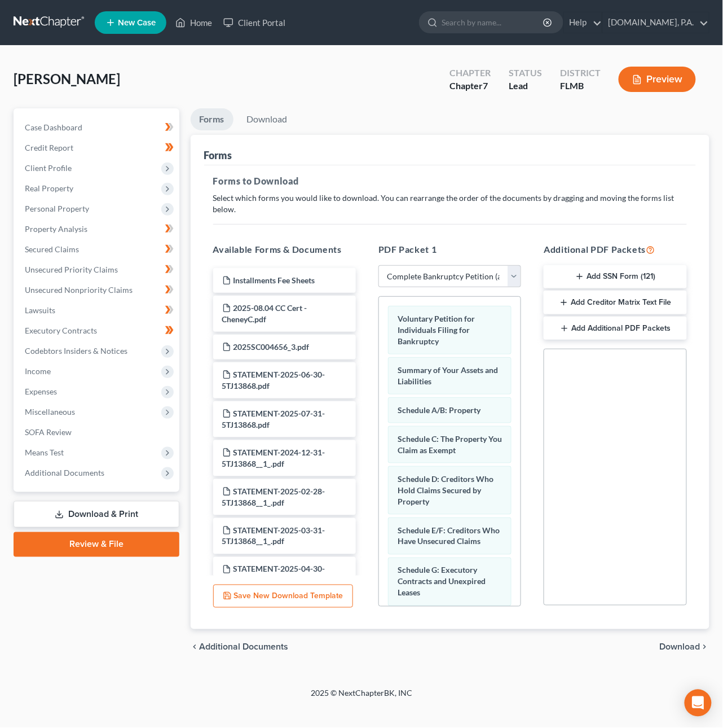
click at [692, 643] on span "Download" at bounding box center [680, 647] width 41 height 9
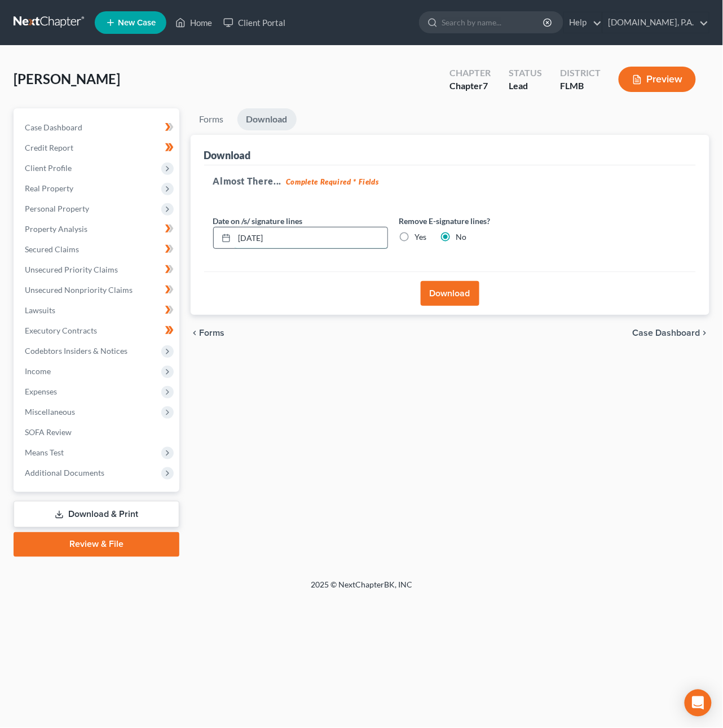
click at [258, 238] on input "09/17/2025" at bounding box center [311, 237] width 153 height 21
type input "09/18/2025"
click at [450, 293] on button "Download" at bounding box center [450, 293] width 59 height 25
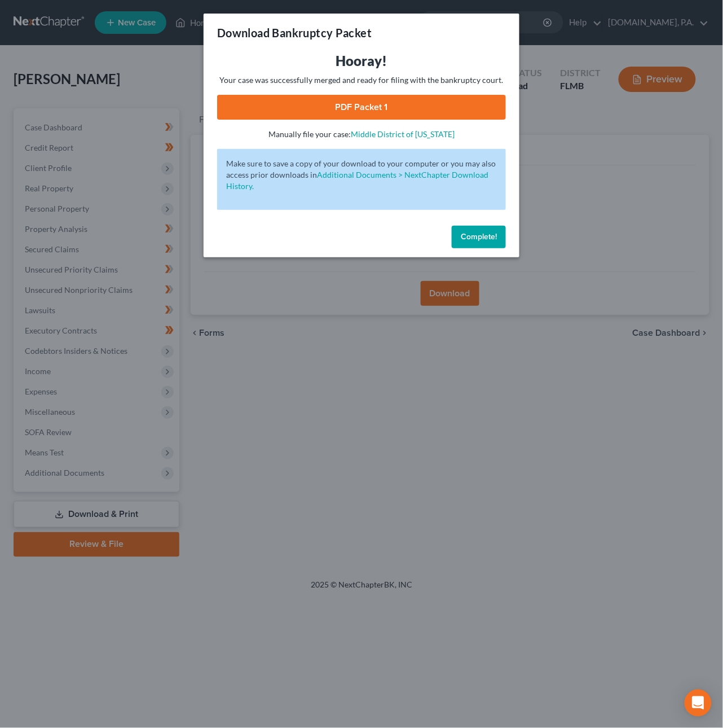
click at [271, 102] on link "PDF Packet 1" at bounding box center [361, 107] width 289 height 25
click at [490, 230] on button "Complete!" at bounding box center [479, 237] width 54 height 23
